Goal: Find specific page/section: Locate a particular part of the current website

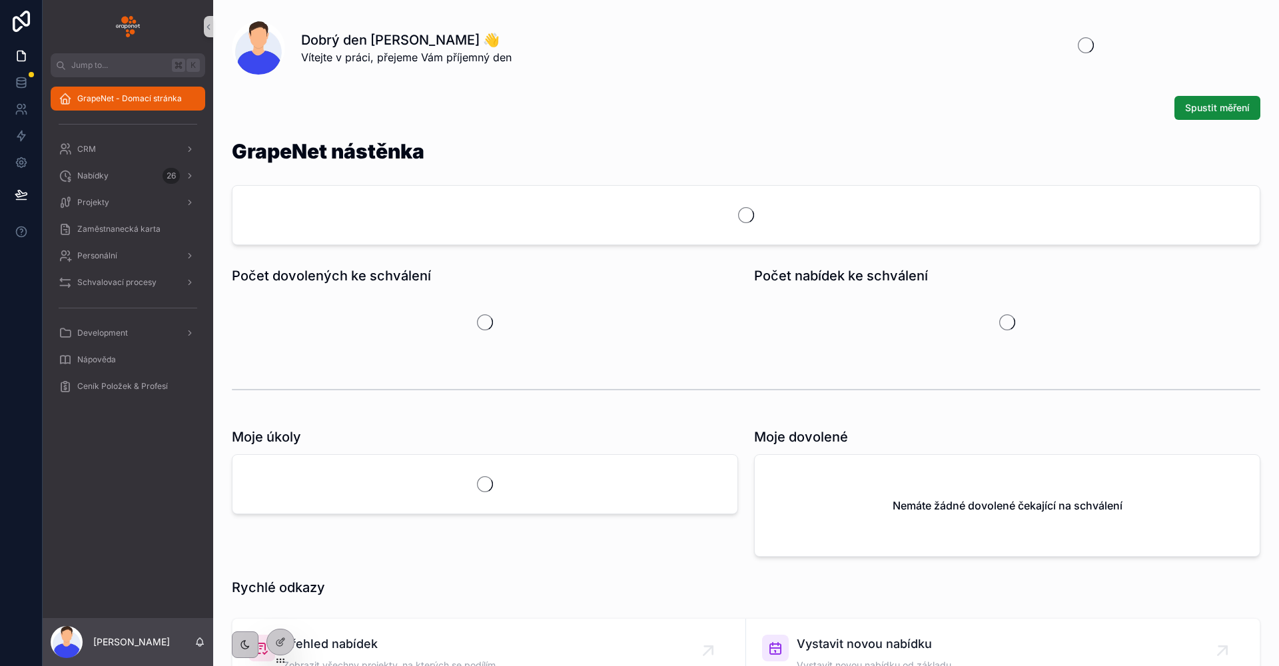
click at [121, 21] on img "scrollable content" at bounding box center [128, 26] width 24 height 21
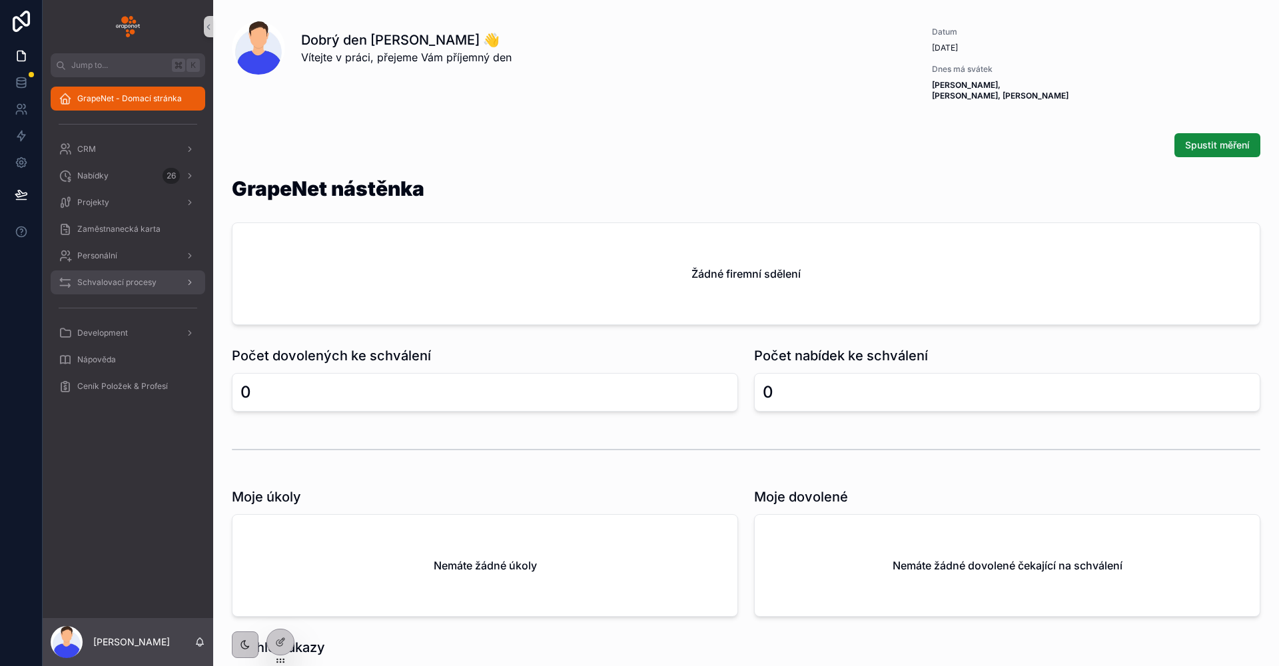
click at [130, 278] on span "Schvalovací procesy" at bounding box center [116, 282] width 79 height 11
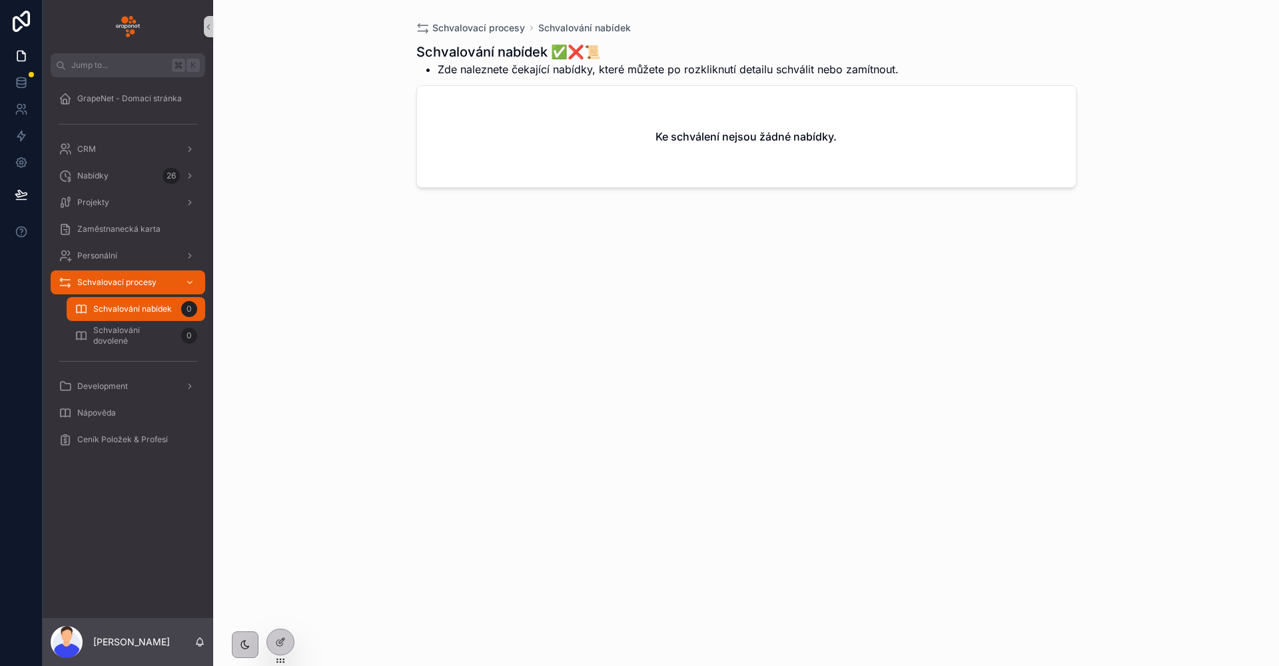
click at [315, 307] on div "Schvalovací procesy Schvalování nabídek Schvalování nabídek ✅❌📜 Zde naleznete č…" at bounding box center [746, 333] width 1066 height 666
